Goal: Information Seeking & Learning: Learn about a topic

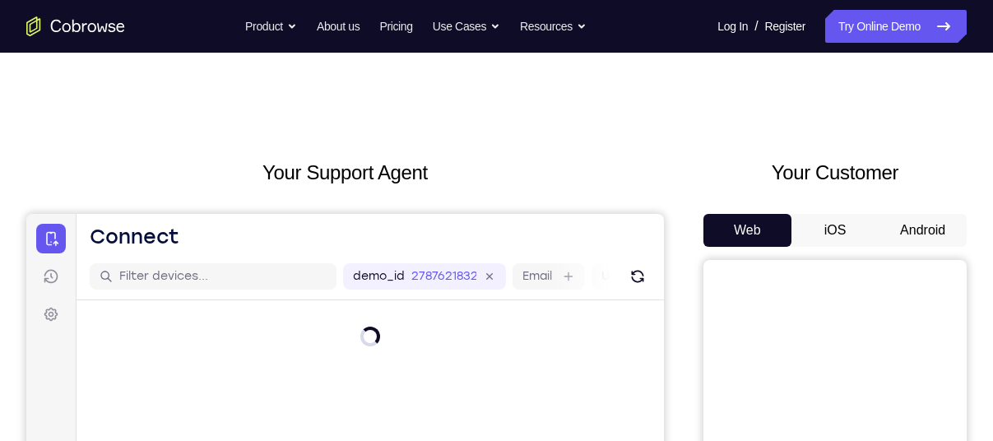
click at [903, 225] on button "Android" at bounding box center [922, 230] width 88 height 33
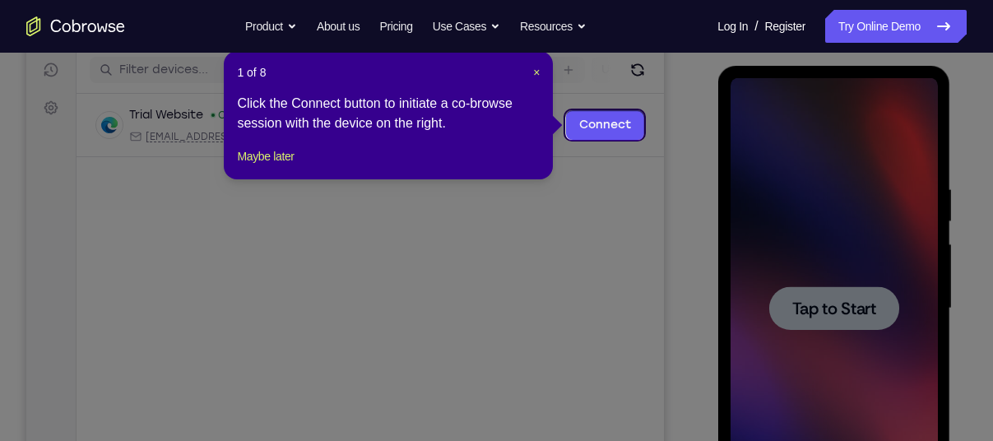
scroll to position [205, 0]
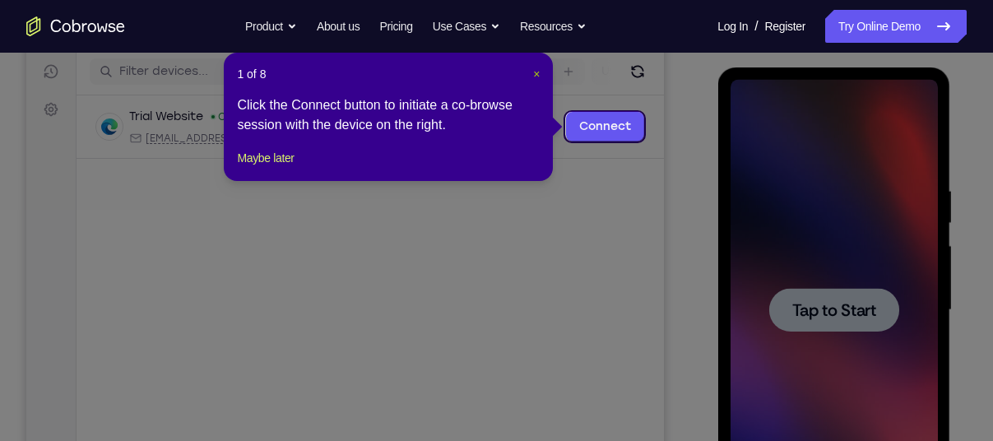
click at [538, 72] on span "×" at bounding box center [536, 73] width 7 height 13
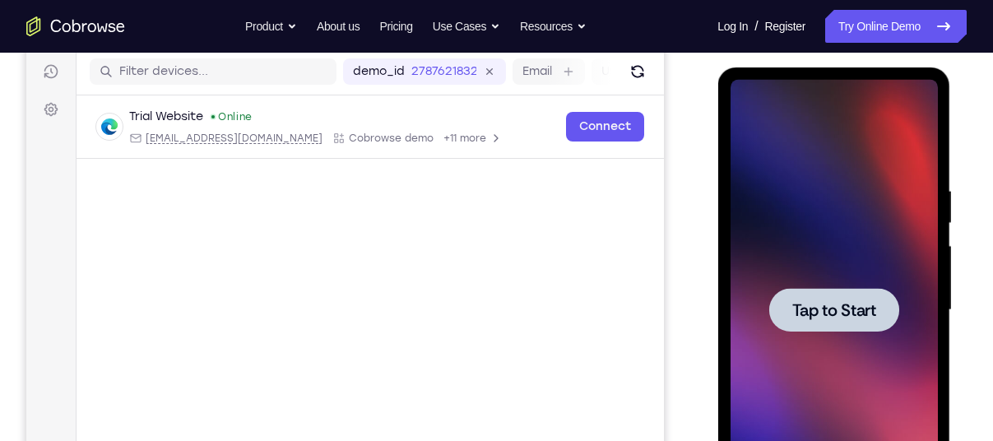
click at [799, 265] on div at bounding box center [832, 310] width 207 height 461
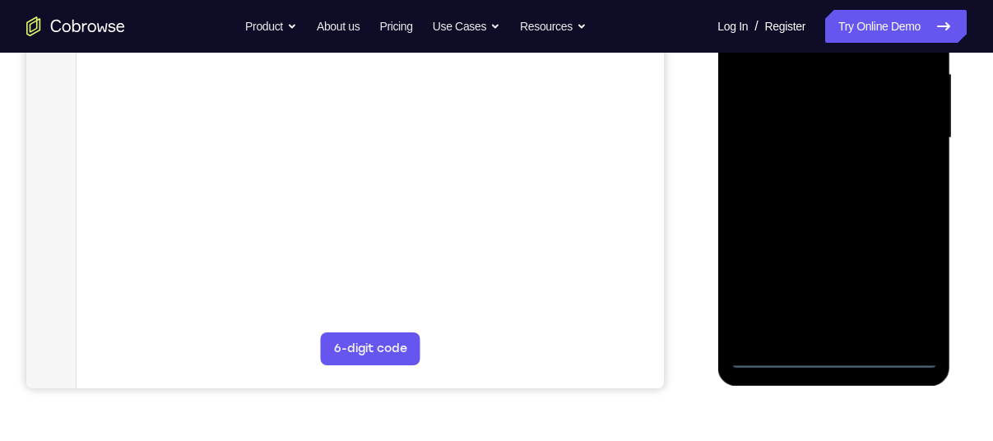
scroll to position [379, 0]
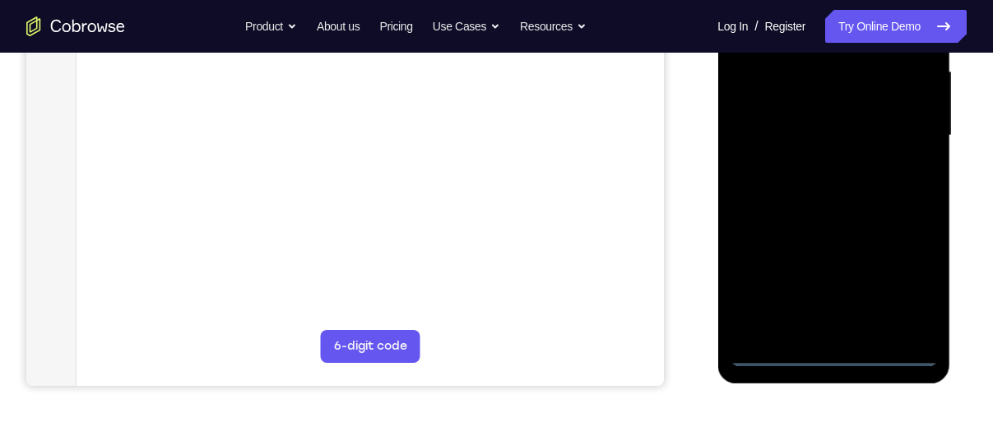
click at [833, 351] on div at bounding box center [832, 135] width 207 height 461
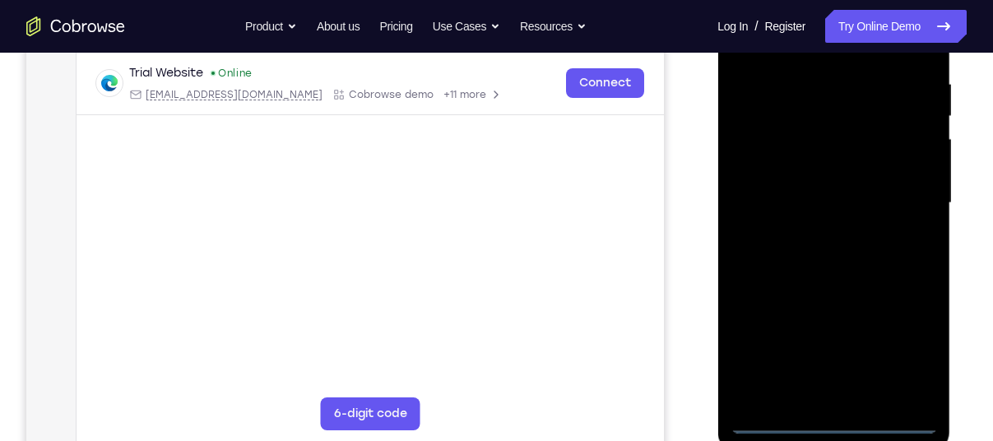
scroll to position [307, 0]
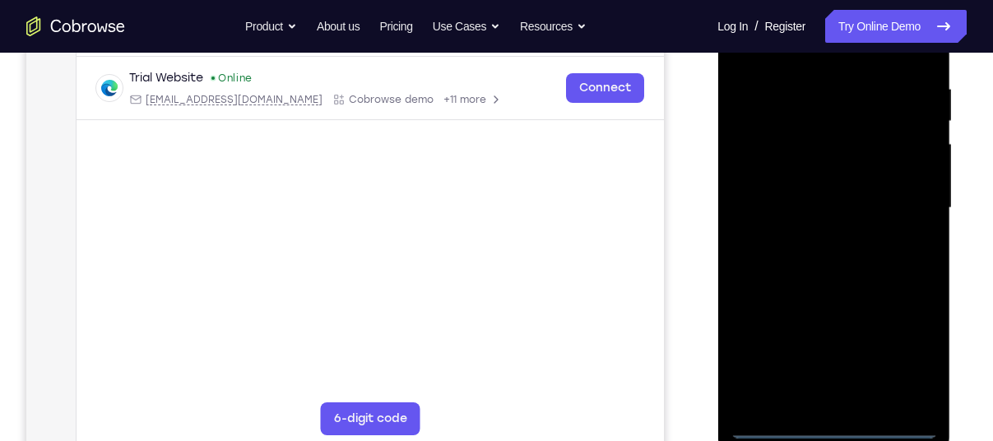
click at [920, 359] on div at bounding box center [832, 208] width 207 height 461
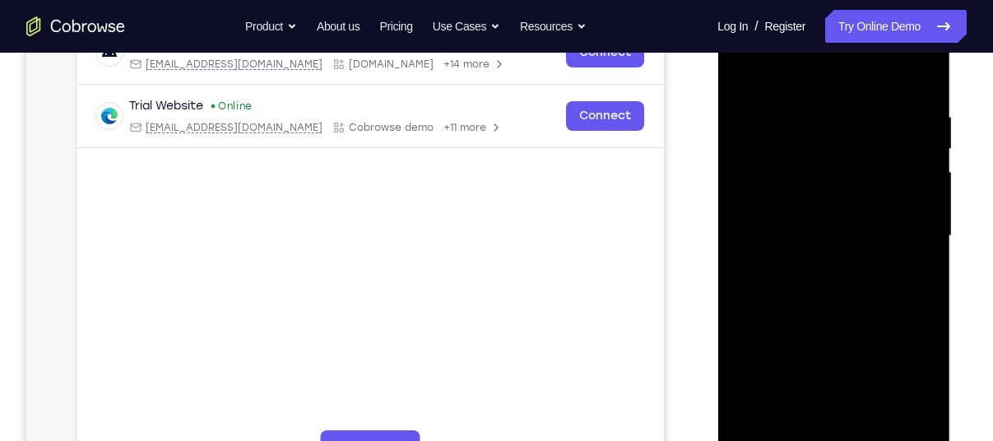
scroll to position [278, 0]
click at [822, 87] on div at bounding box center [832, 237] width 207 height 461
click at [904, 225] on div at bounding box center [832, 237] width 207 height 461
click at [817, 269] on div at bounding box center [832, 237] width 207 height 461
click at [807, 228] on div at bounding box center [832, 237] width 207 height 461
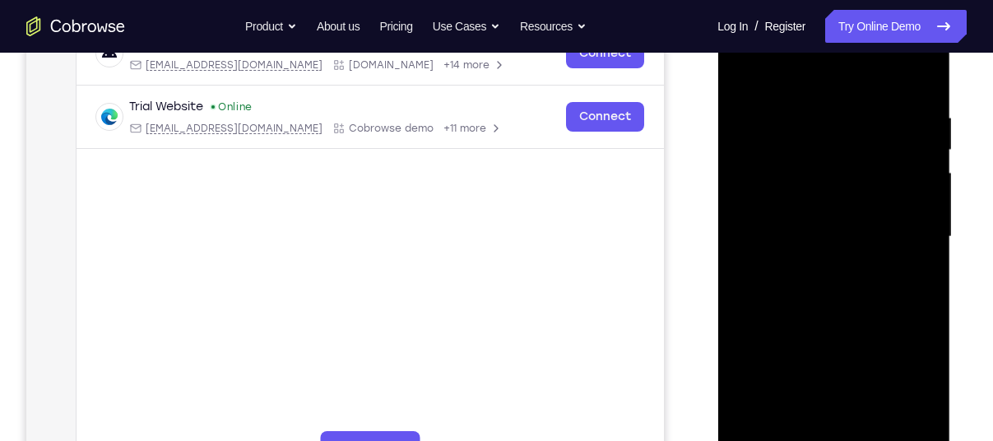
click at [803, 197] on div at bounding box center [832, 237] width 207 height 461
click at [854, 238] on div at bounding box center [832, 237] width 207 height 461
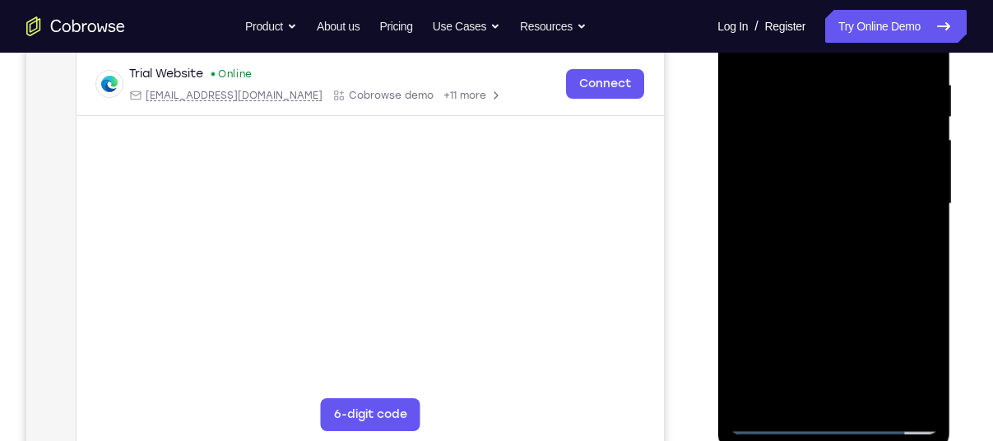
scroll to position [310, 0]
click at [846, 266] on div at bounding box center [832, 205] width 207 height 461
click at [924, 249] on div at bounding box center [832, 205] width 207 height 461
click at [745, 239] on div at bounding box center [832, 205] width 207 height 461
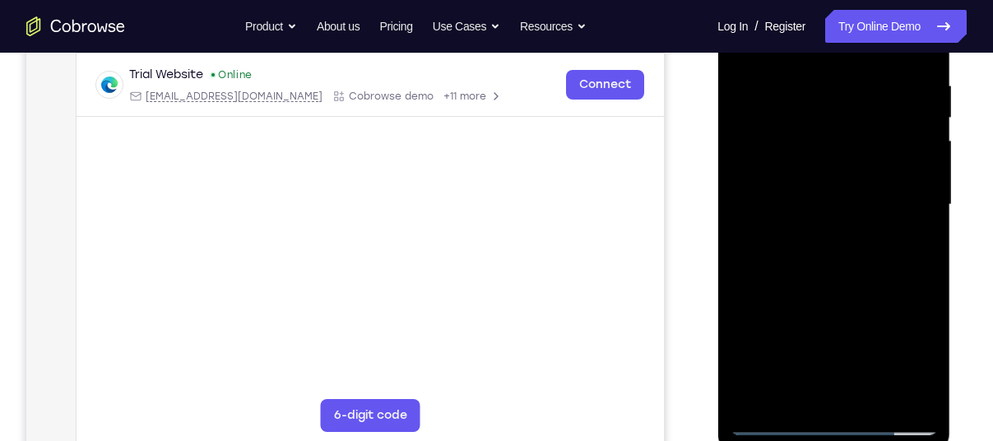
click at [918, 242] on div at bounding box center [832, 205] width 207 height 461
click at [806, 84] on div at bounding box center [832, 205] width 207 height 461
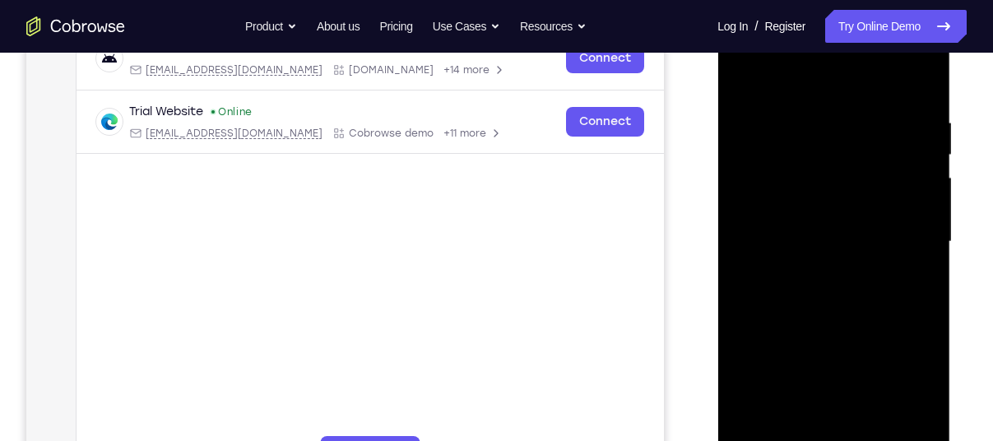
scroll to position [275, 0]
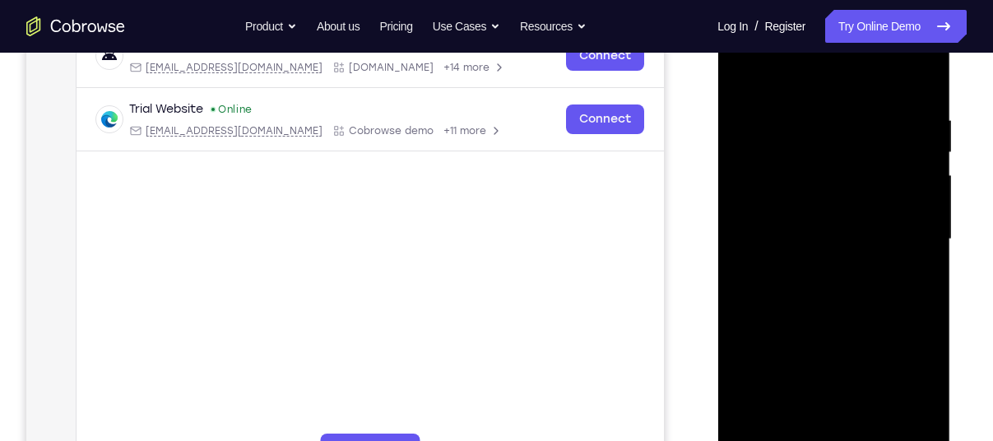
drag, startPoint x: 829, startPoint y: 83, endPoint x: 850, endPoint y: 54, distance: 35.4
click at [845, 60] on div at bounding box center [832, 239] width 207 height 461
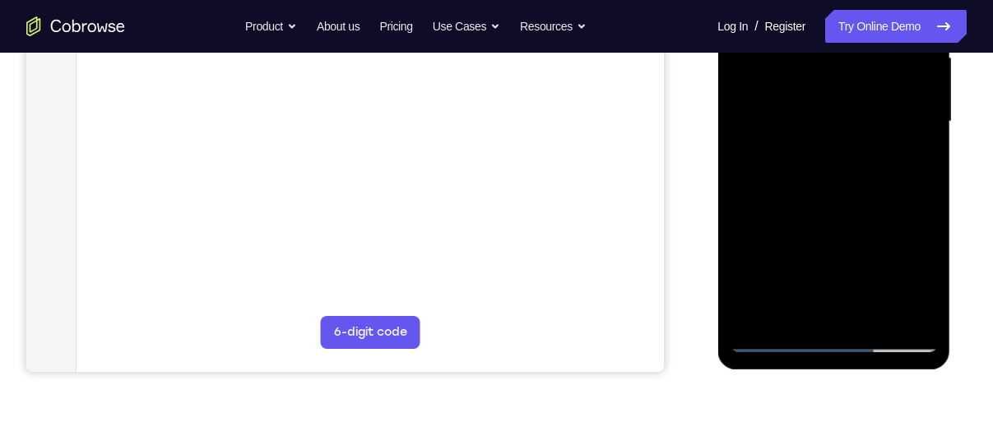
scroll to position [324, 0]
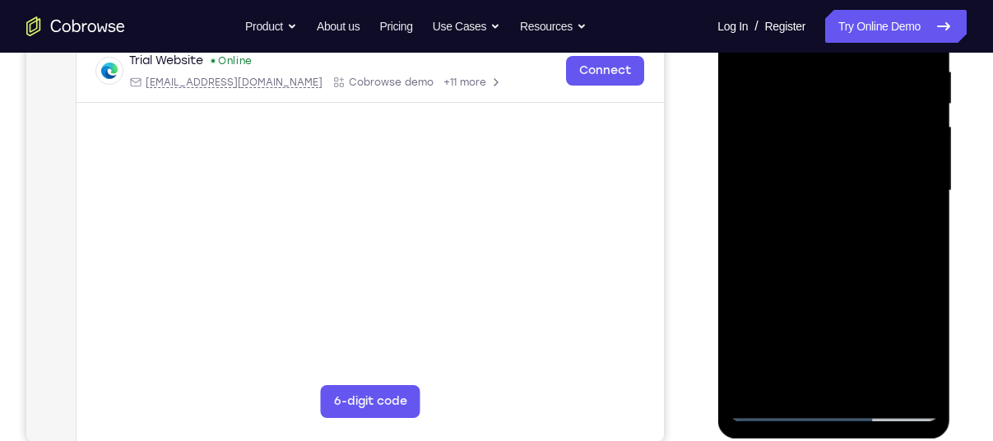
click at [913, 381] on div at bounding box center [832, 191] width 207 height 461
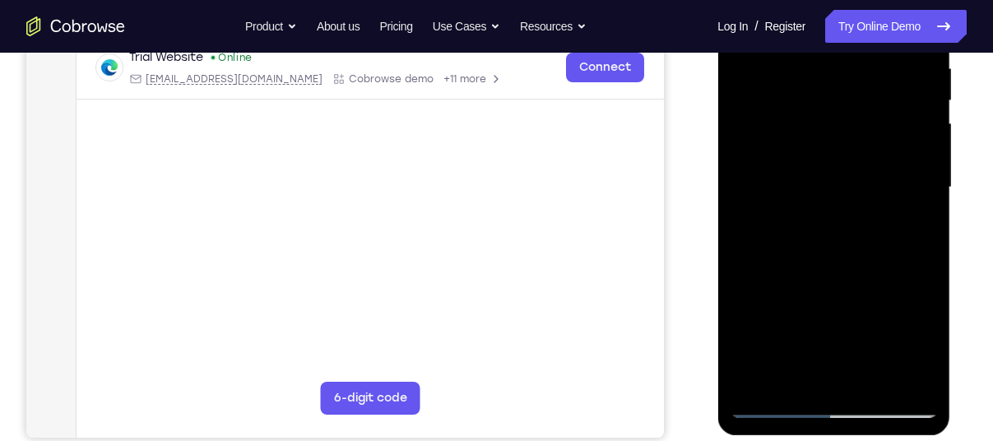
scroll to position [336, 0]
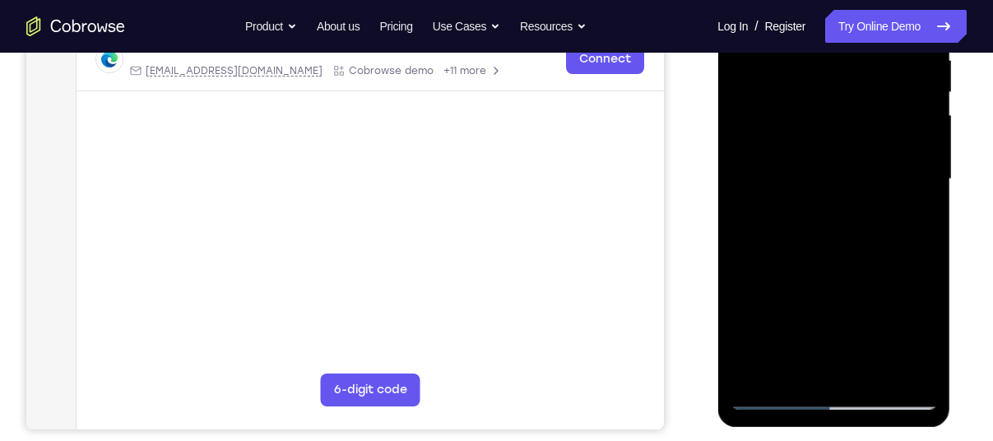
click at [898, 368] on div at bounding box center [832, 179] width 207 height 461
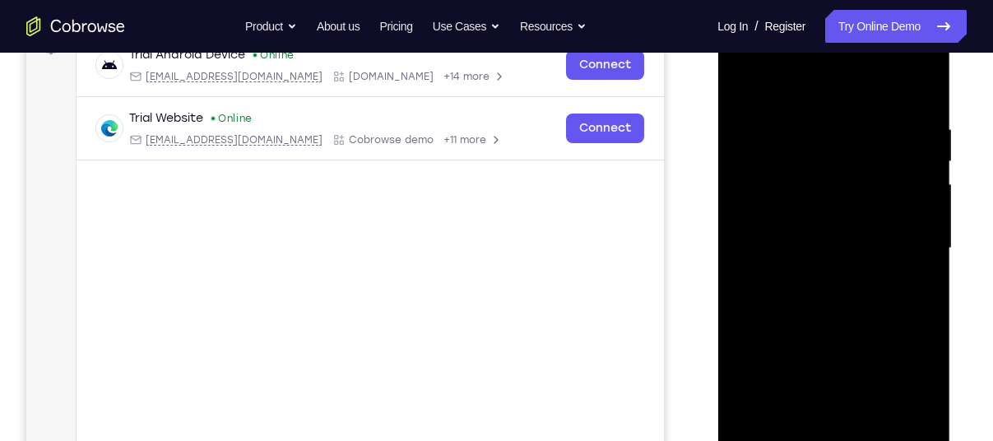
scroll to position [266, 0]
drag, startPoint x: 902, startPoint y: 406, endPoint x: 755, endPoint y: 356, distance: 155.5
click at [755, 356] on div at bounding box center [832, 248] width 207 height 461
drag, startPoint x: 903, startPoint y: 264, endPoint x: 801, endPoint y: 234, distance: 106.2
click at [801, 234] on div at bounding box center [832, 248] width 207 height 461
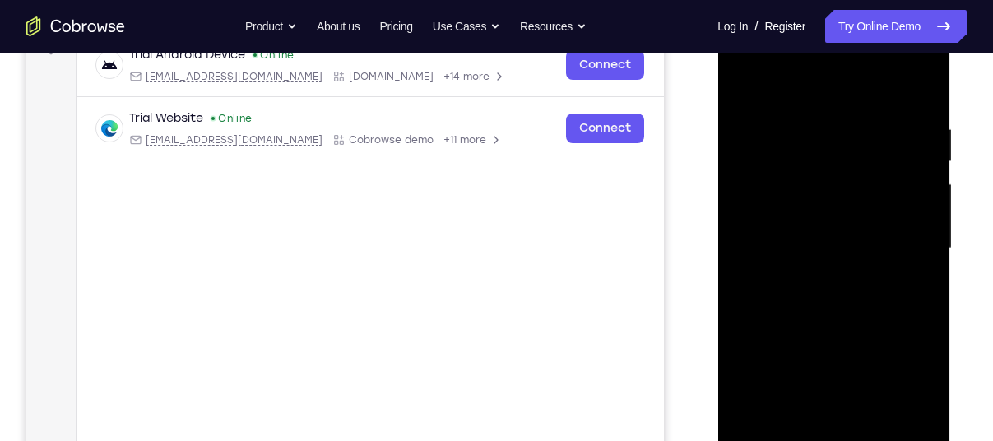
drag, startPoint x: 883, startPoint y: 257, endPoint x: 768, endPoint y: 285, distance: 118.5
click at [768, 285] on div at bounding box center [832, 248] width 207 height 461
drag, startPoint x: 866, startPoint y: 275, endPoint x: 793, endPoint y: 281, distance: 73.5
click at [793, 281] on div at bounding box center [832, 248] width 207 height 461
drag, startPoint x: 871, startPoint y: 275, endPoint x: 754, endPoint y: 275, distance: 116.8
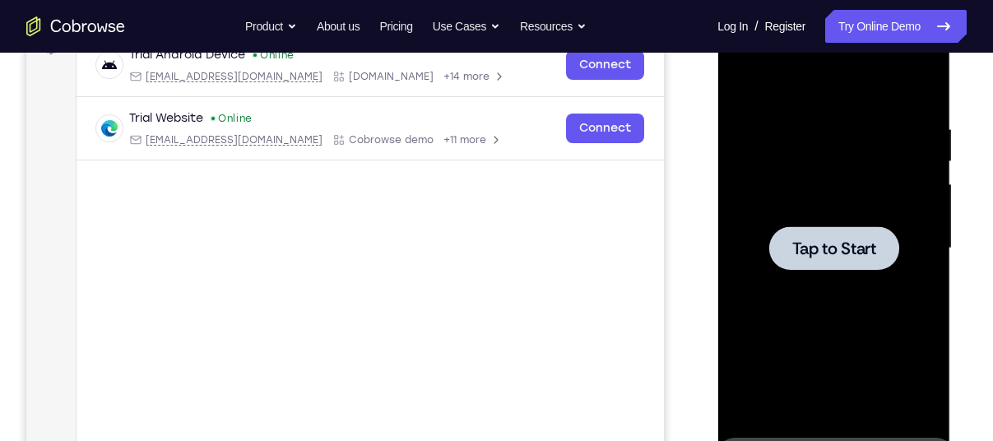
drag, startPoint x: 50, startPoint y: 215, endPoint x: 653, endPoint y: 249, distance: 603.7
click at [653, 249] on main "demo_id 2787621832 2787621832 Email User ID Device ID Device name 6-digit code …" at bounding box center [369, 262] width 587 height 551
